Goal: Find specific page/section: Find specific page/section

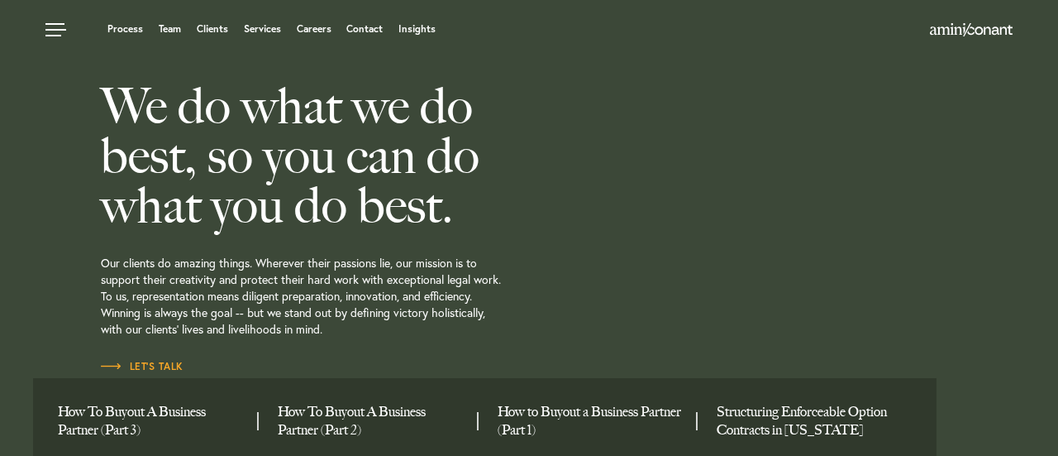
click at [157, 29] on ul "Process Team Clients Services Careers Contact Insights" at bounding box center [404, 29] width 719 height 17
click at [174, 26] on link "Team" at bounding box center [170, 29] width 22 height 10
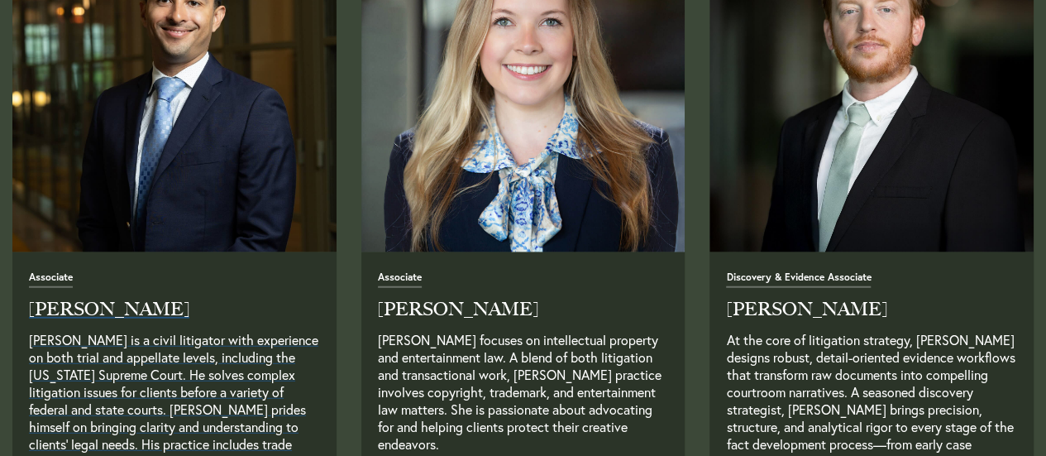
scroll to position [2150, 0]
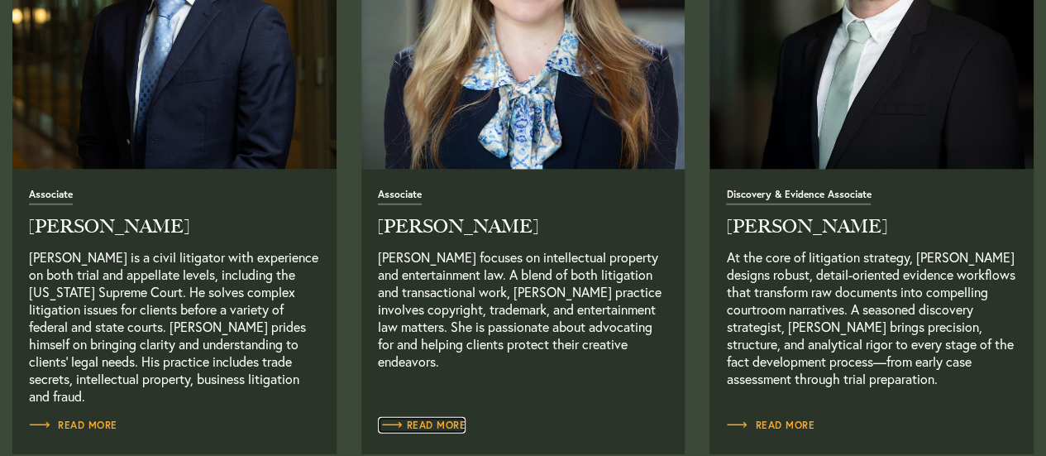
click at [435, 417] on link "Read More" at bounding box center [422, 425] width 88 height 17
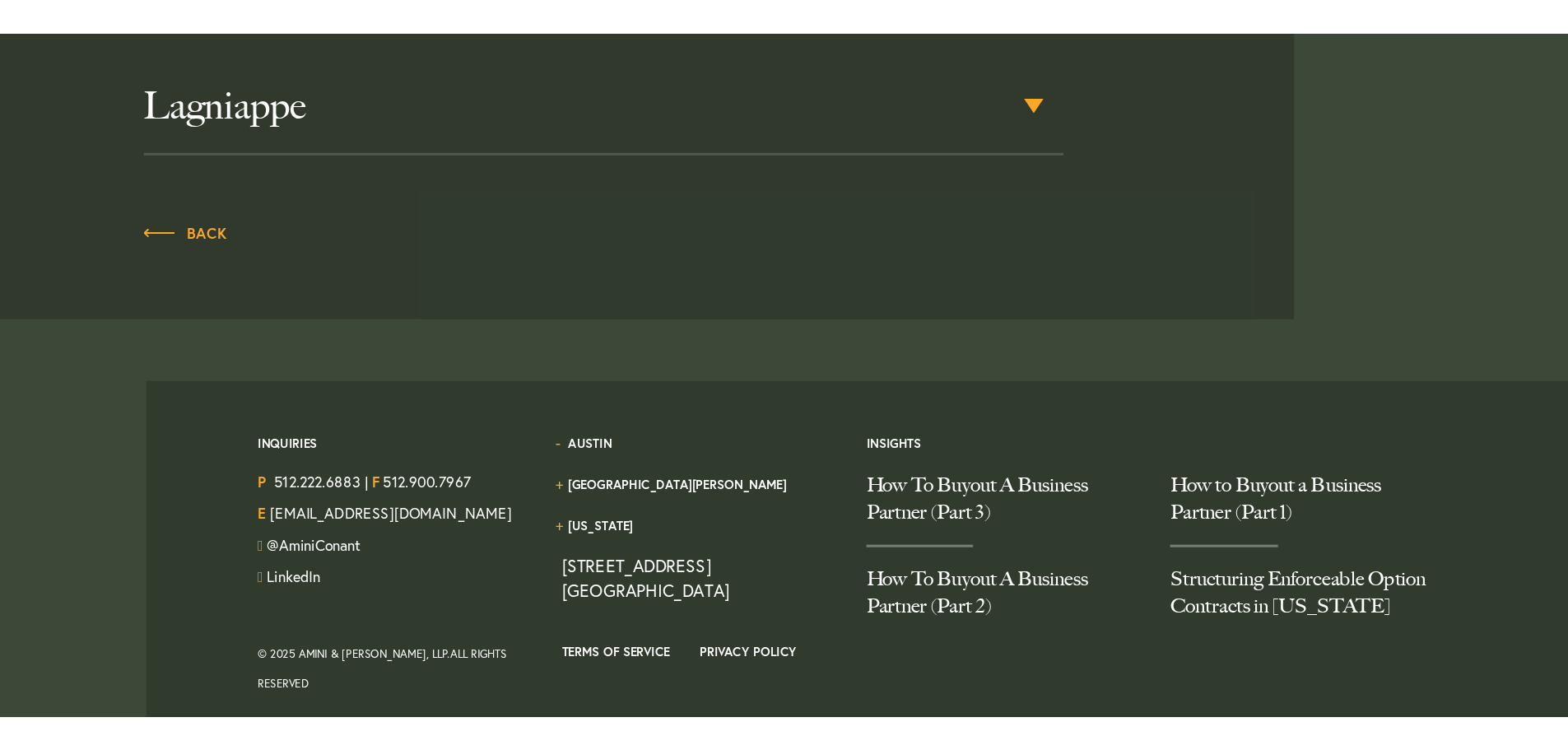
scroll to position [825, 0]
